Goal: Find specific page/section: Find specific page/section

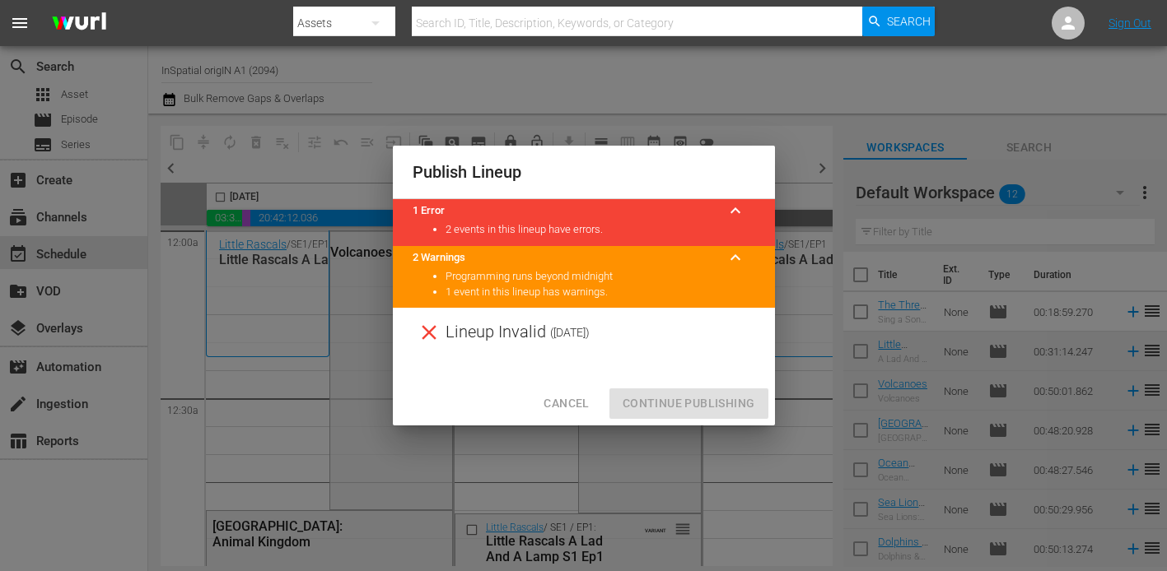
scroll to position [7734, 5]
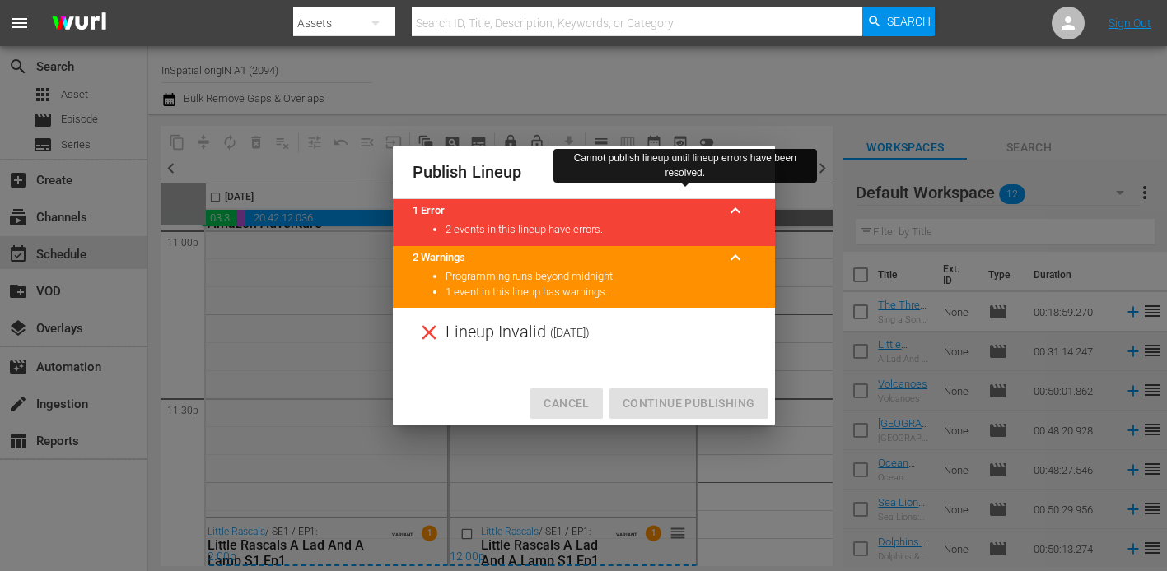
click at [557, 396] on span "Cancel" at bounding box center [565, 404] width 45 height 21
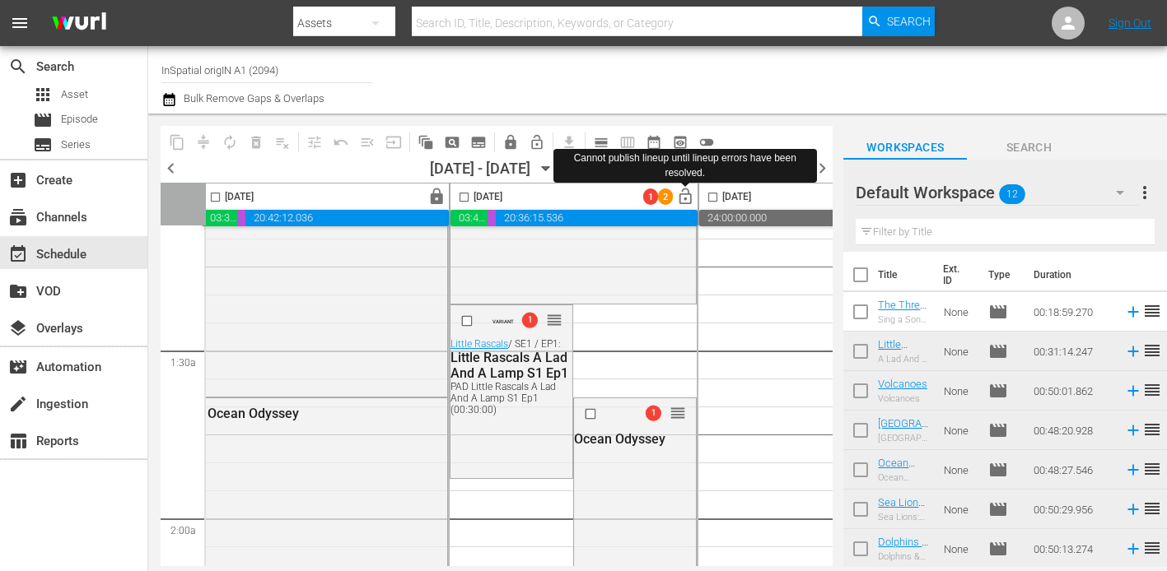
scroll to position [385, 5]
click at [485, 403] on div "PAD Little Rascals A Lad And A Lamp S1 Ep1 (00:30:00)" at bounding box center [509, 397] width 118 height 35
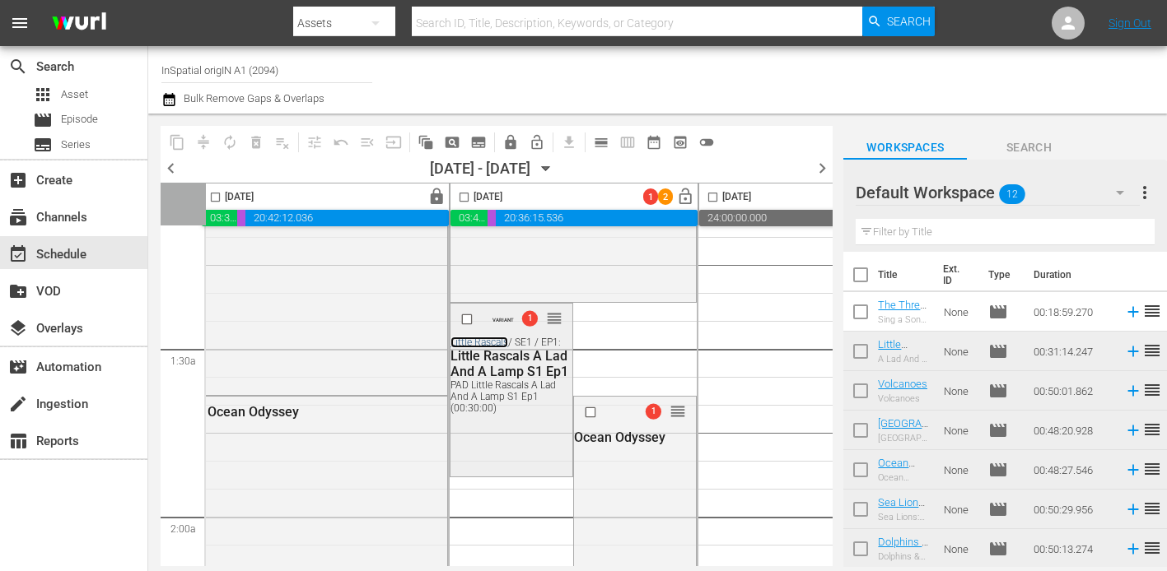
click at [475, 339] on link "Little Rascals" at bounding box center [479, 343] width 58 height 12
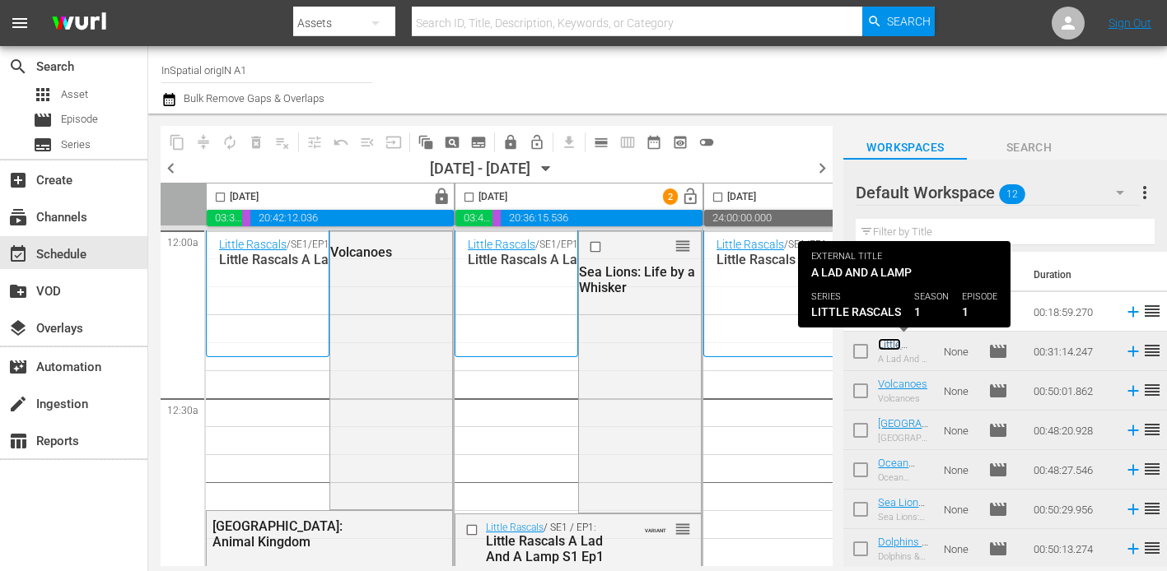
click at [884, 347] on link "Little Rascals A Lad And A Lamp S1 Ep1 (PAD Little Rascals A Lad And A Lamp S1 …" at bounding box center [902, 406] width 49 height 136
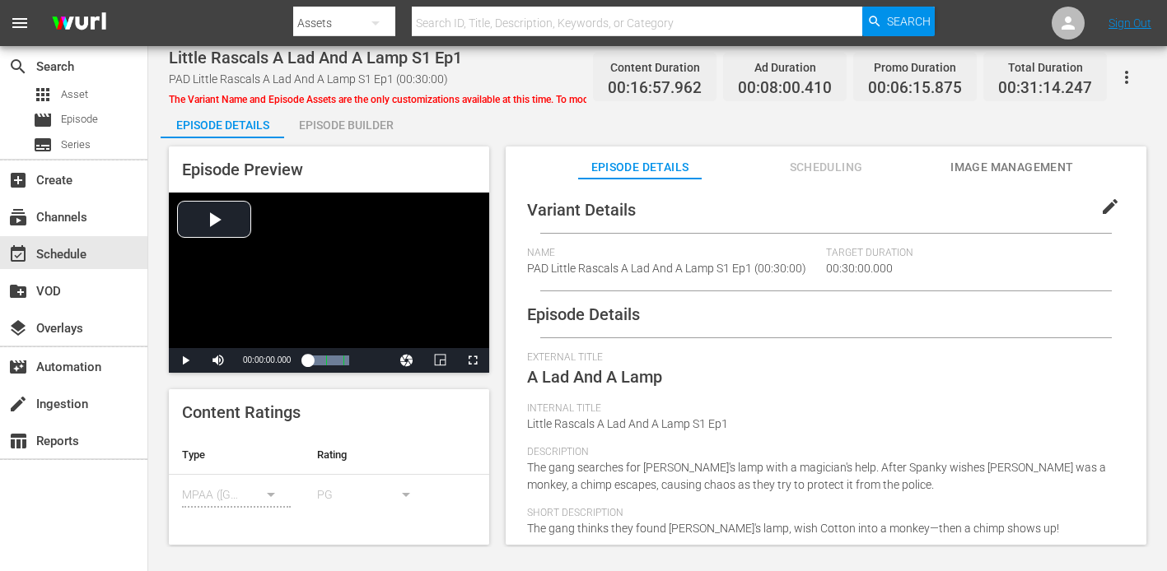
click at [823, 338] on hr at bounding box center [825, 338] width 571 height 1
